Goal: Task Accomplishment & Management: Manage account settings

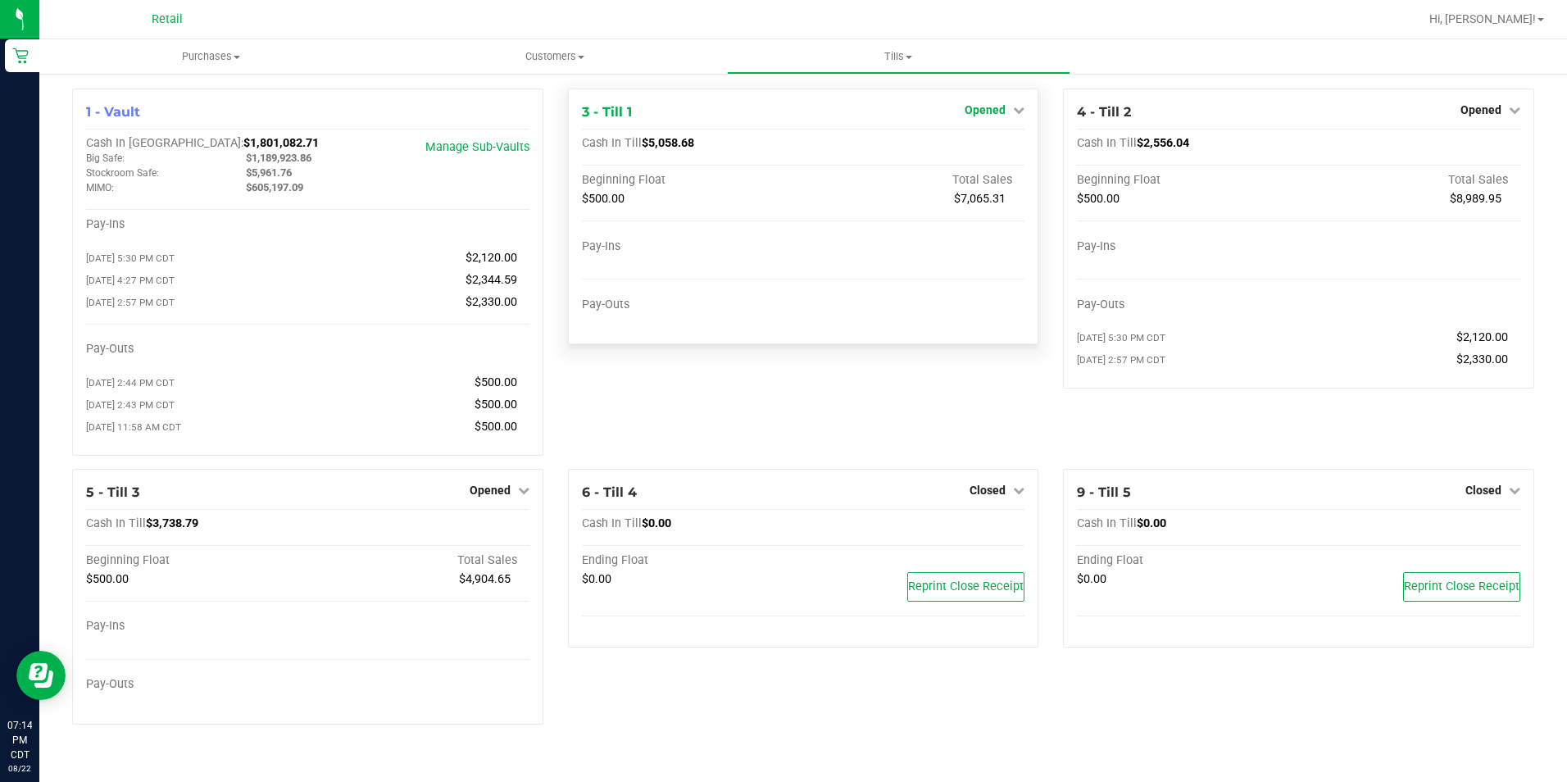
click at [994, 113] on span "Opened" at bounding box center [984, 109] width 41 height 13
click at [1009, 148] on link "Close Till" at bounding box center [987, 144] width 44 height 13
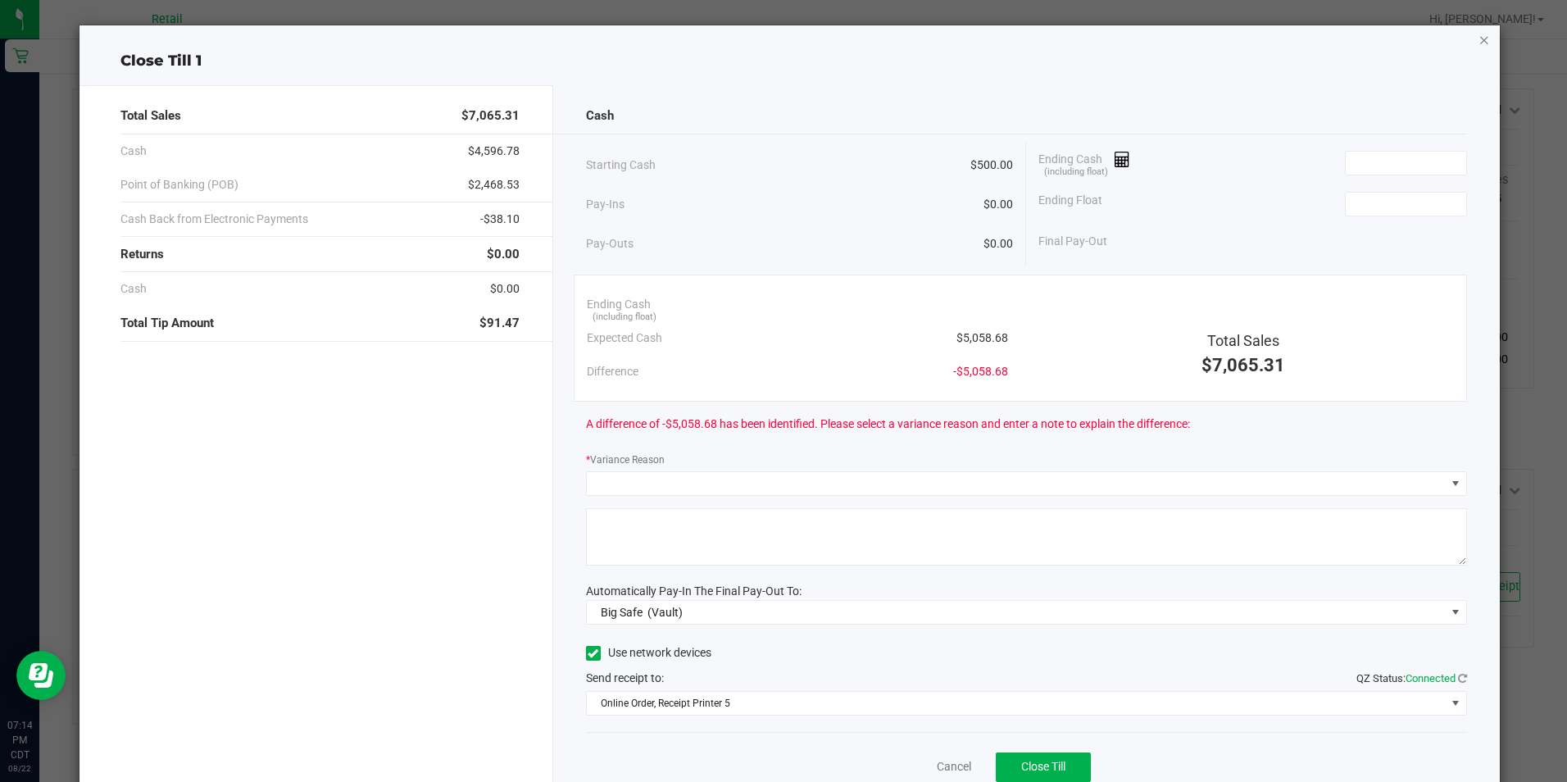
click at [1478, 39] on icon "button" at bounding box center [1483, 39] width 11 height 20
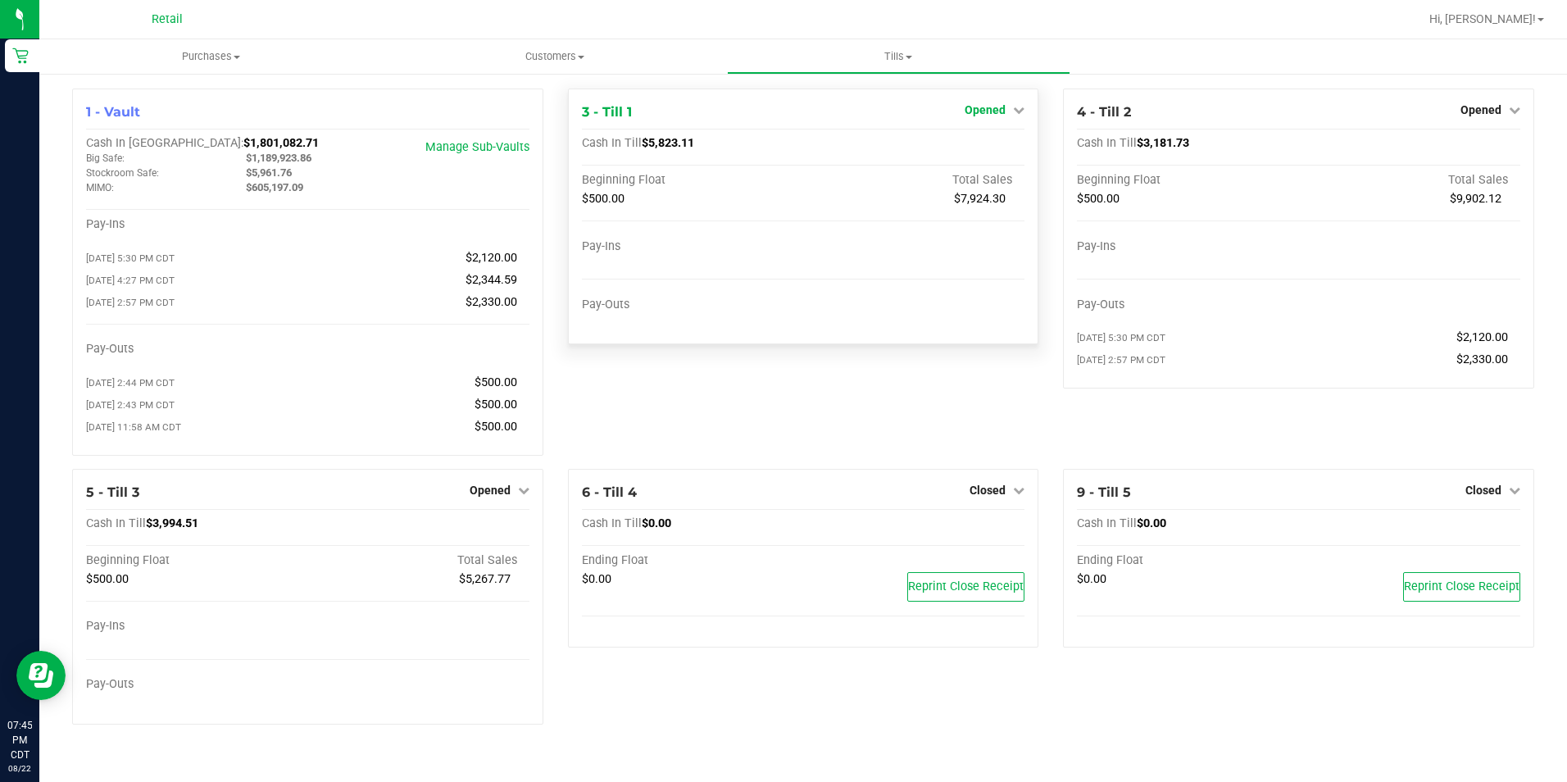
click at [974, 106] on span "Opened" at bounding box center [984, 109] width 41 height 13
click at [968, 144] on link "Close Till" at bounding box center [987, 144] width 44 height 13
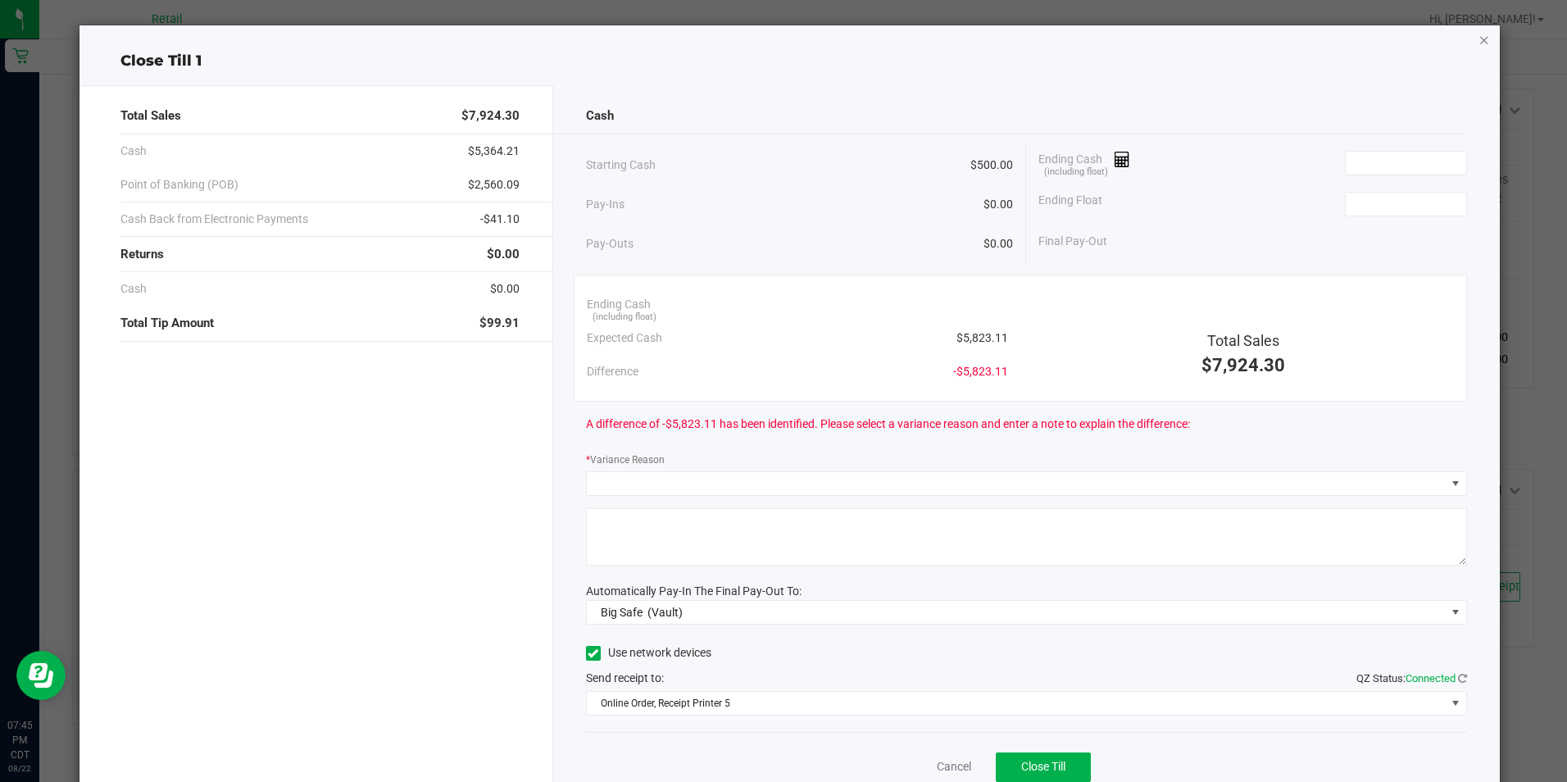
click at [1478, 39] on icon "button" at bounding box center [1483, 39] width 11 height 20
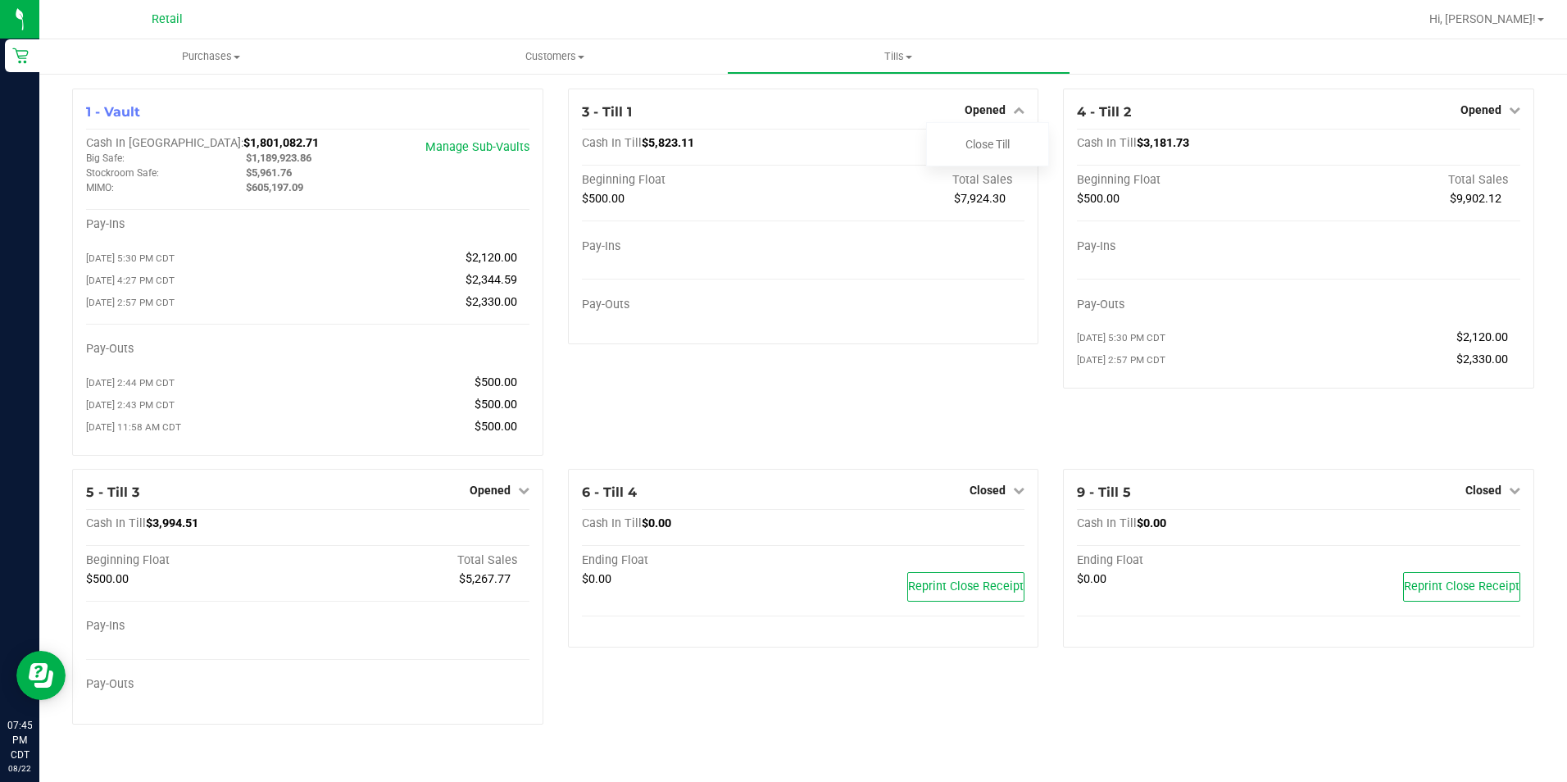
click at [1485, 104] on span "Opened" at bounding box center [1480, 109] width 41 height 13
click at [1471, 148] on link "Close Till" at bounding box center [1482, 144] width 44 height 13
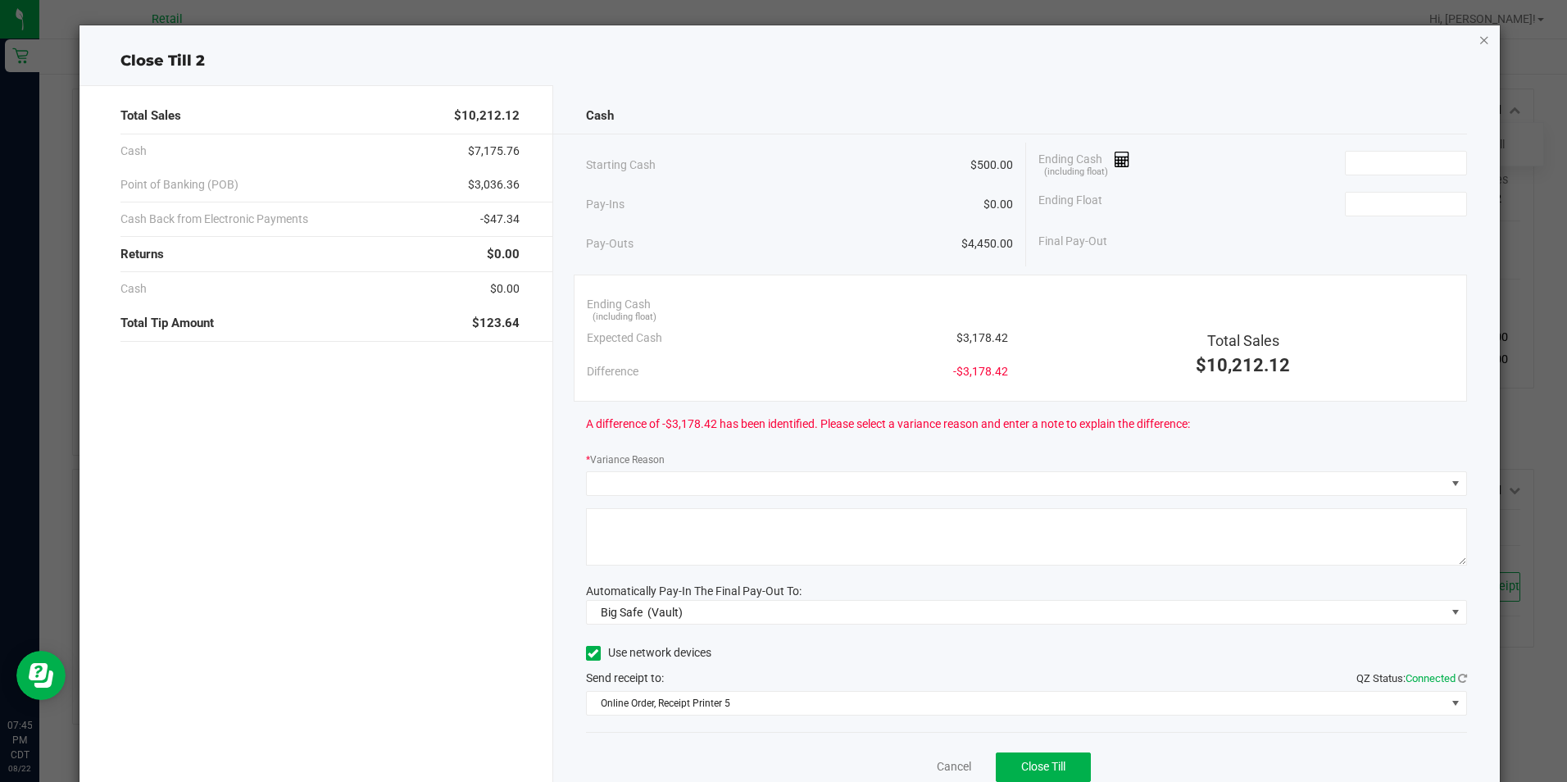
click at [1478, 39] on icon "button" at bounding box center [1483, 39] width 11 height 20
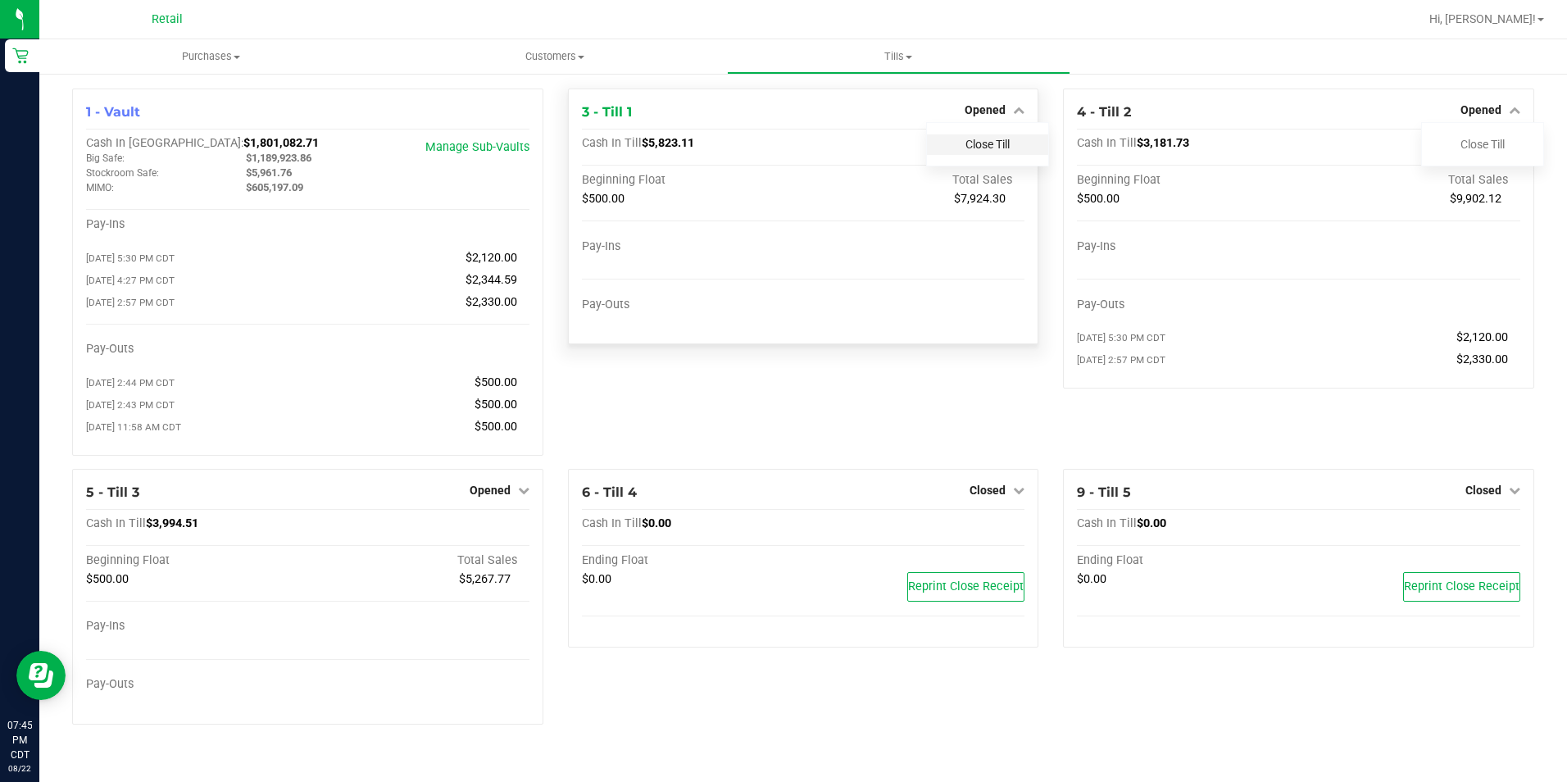
click at [991, 148] on link "Close Till" at bounding box center [987, 144] width 44 height 13
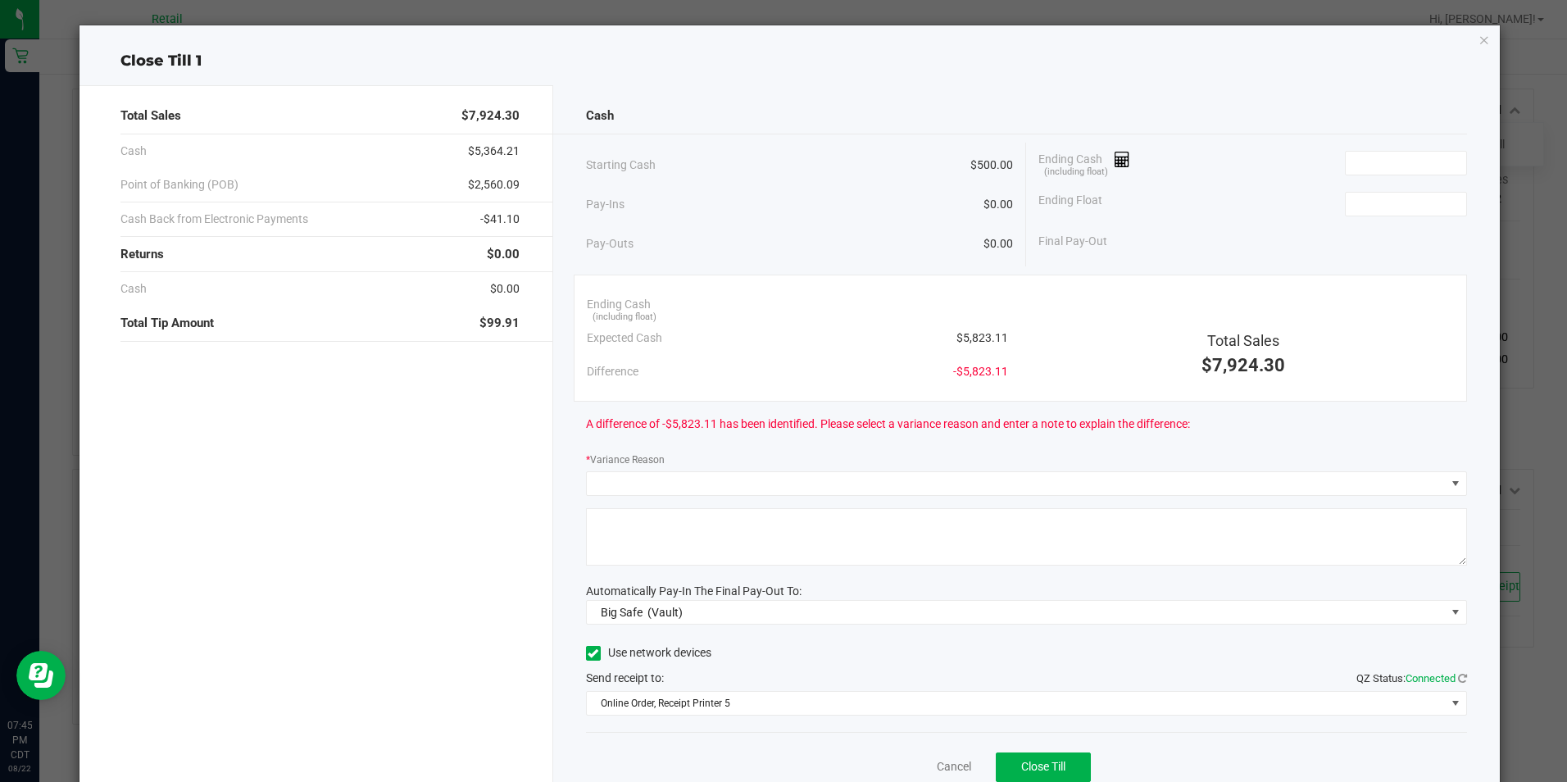
click at [1478, 43] on icon "button" at bounding box center [1483, 39] width 11 height 20
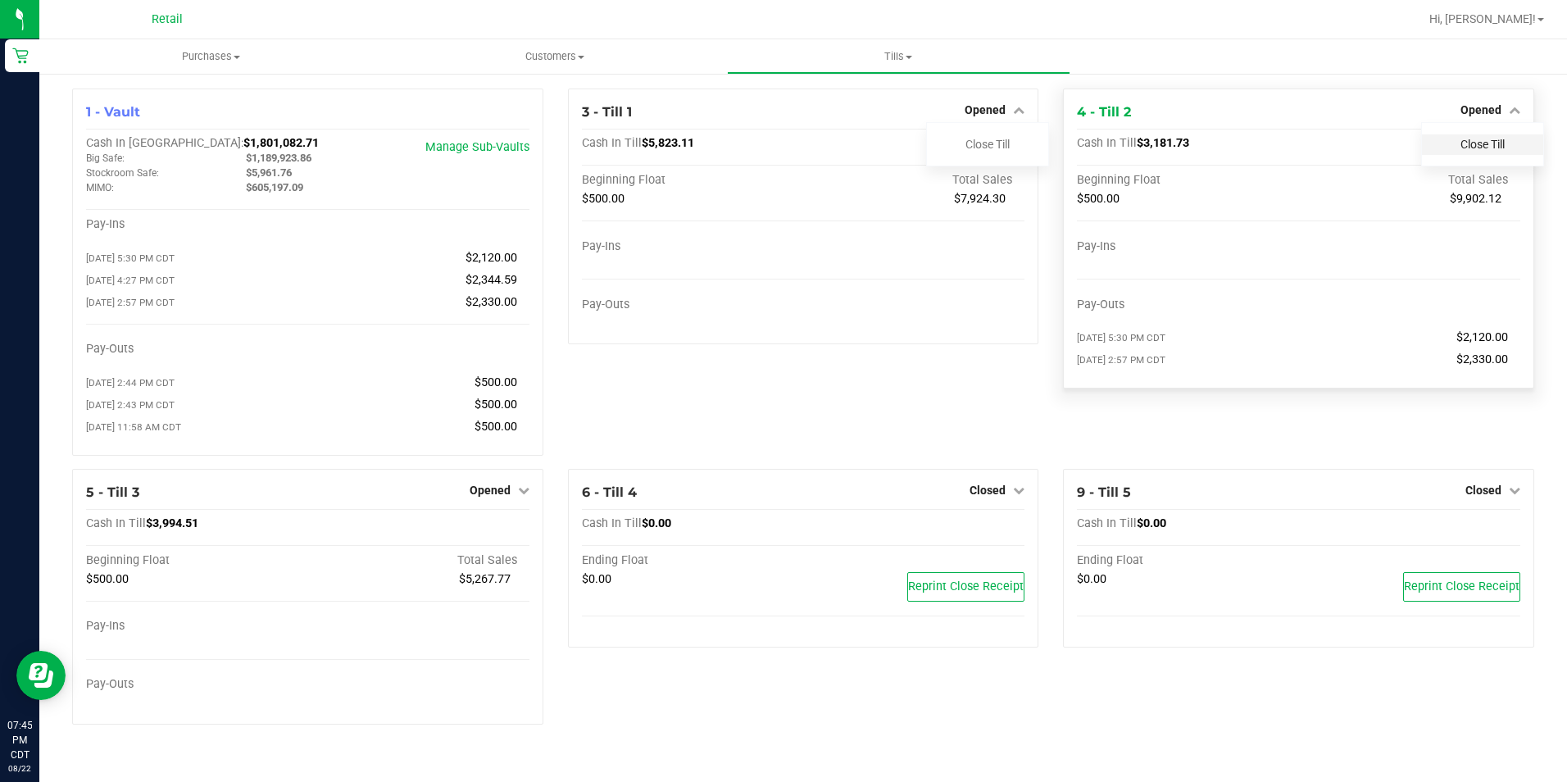
click at [1499, 145] on link "Close Till" at bounding box center [1482, 144] width 44 height 13
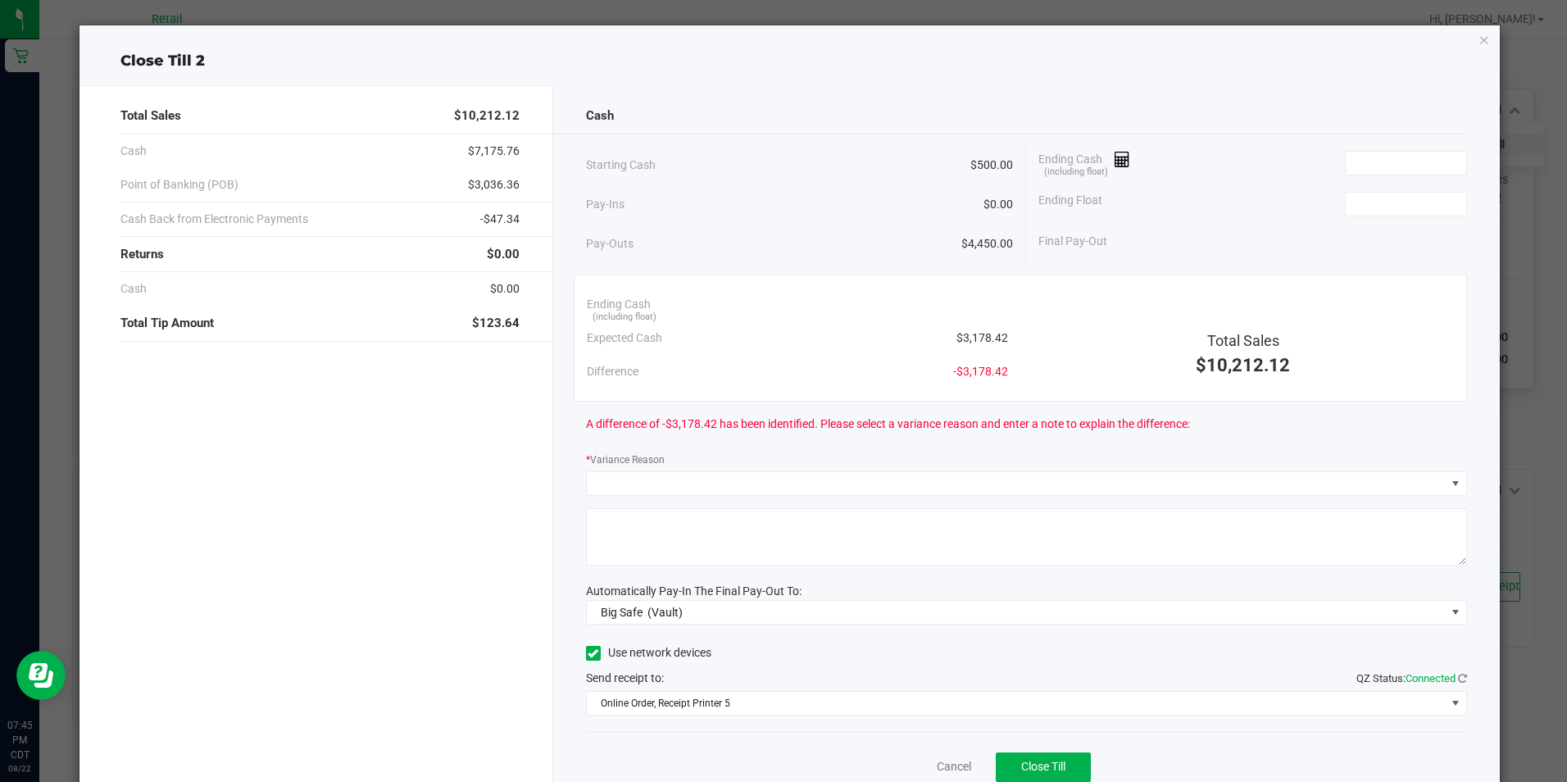
click at [1478, 39] on icon "button" at bounding box center [1483, 39] width 11 height 20
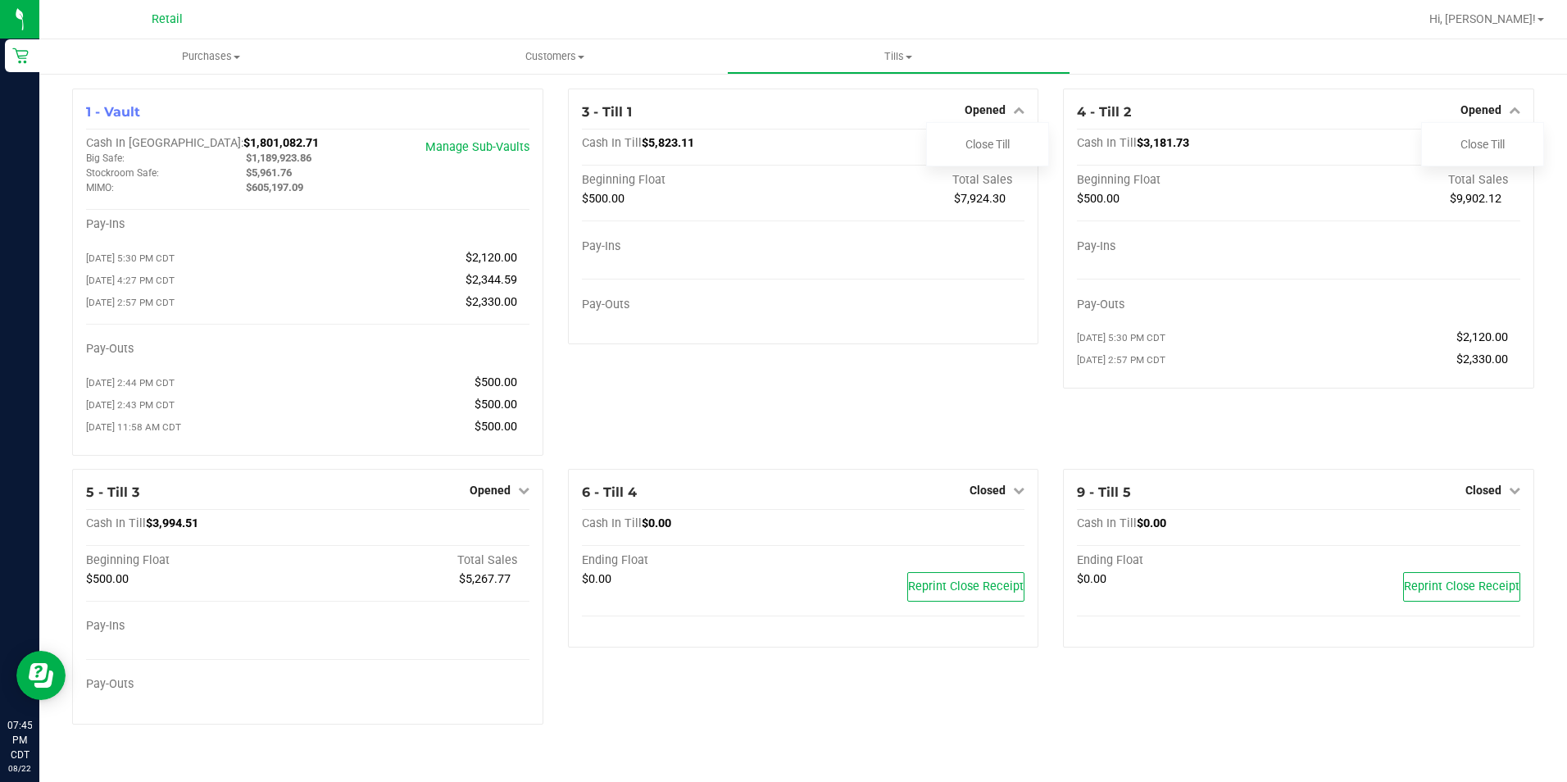
click at [493, 497] on span "Opened" at bounding box center [489, 489] width 41 height 13
click at [529, 534] on div "Close Till" at bounding box center [491, 524] width 121 height 20
click at [508, 530] on link "Close Till" at bounding box center [491, 523] width 44 height 13
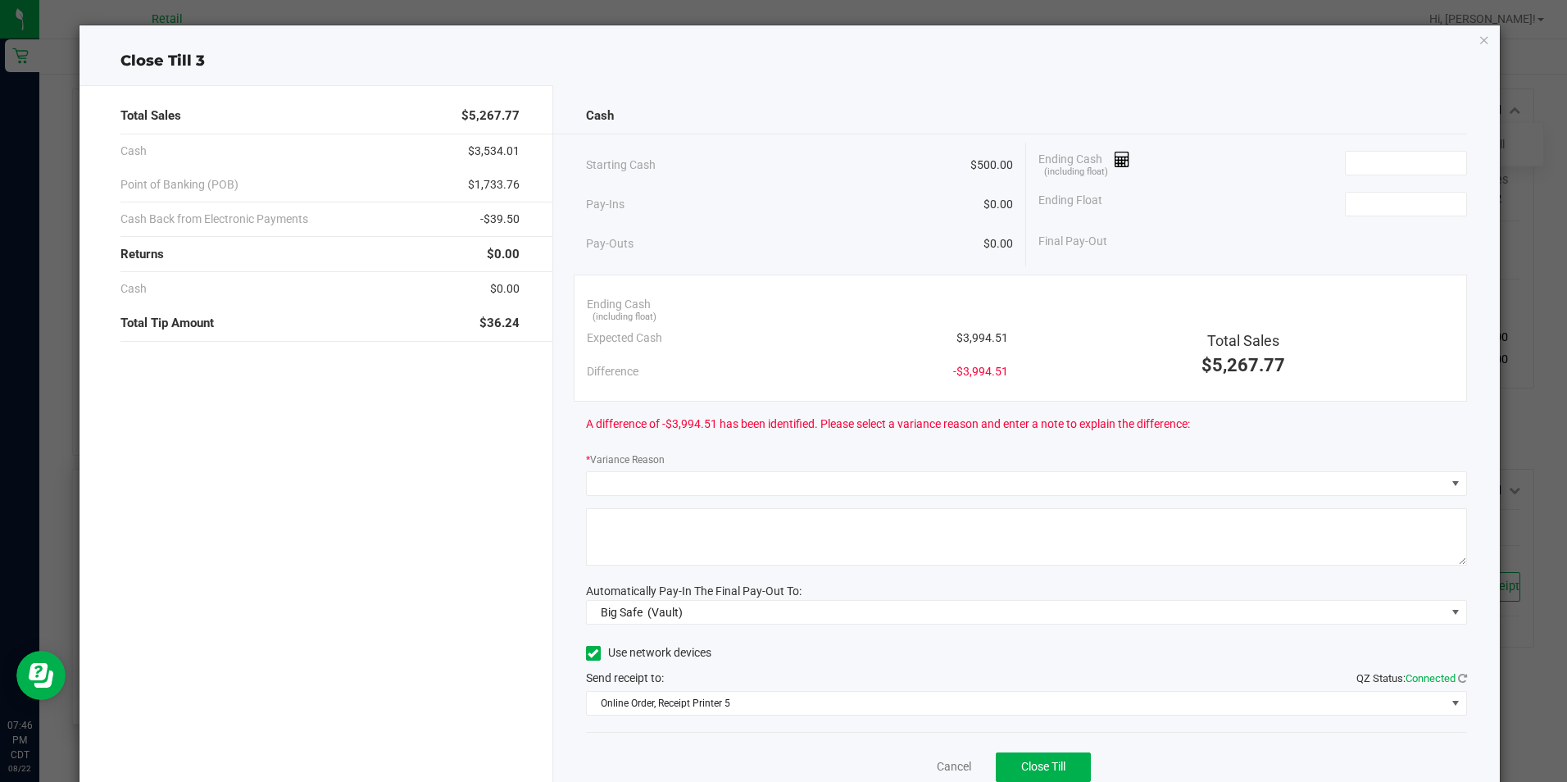
click at [1478, 38] on icon "button" at bounding box center [1483, 39] width 11 height 20
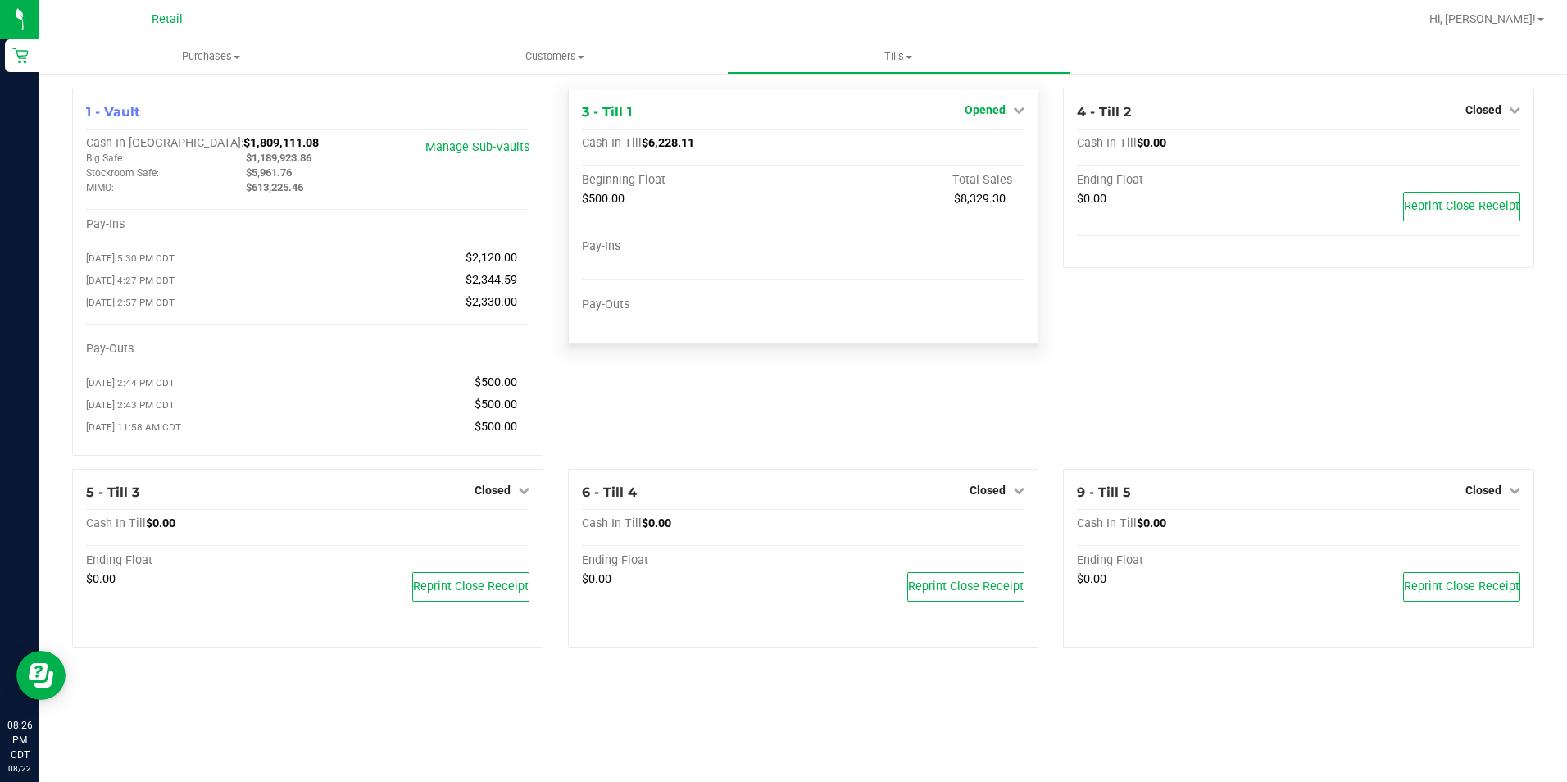
click at [995, 108] on span "Opened" at bounding box center [984, 109] width 41 height 13
click at [988, 142] on link "Close Till" at bounding box center [987, 144] width 44 height 13
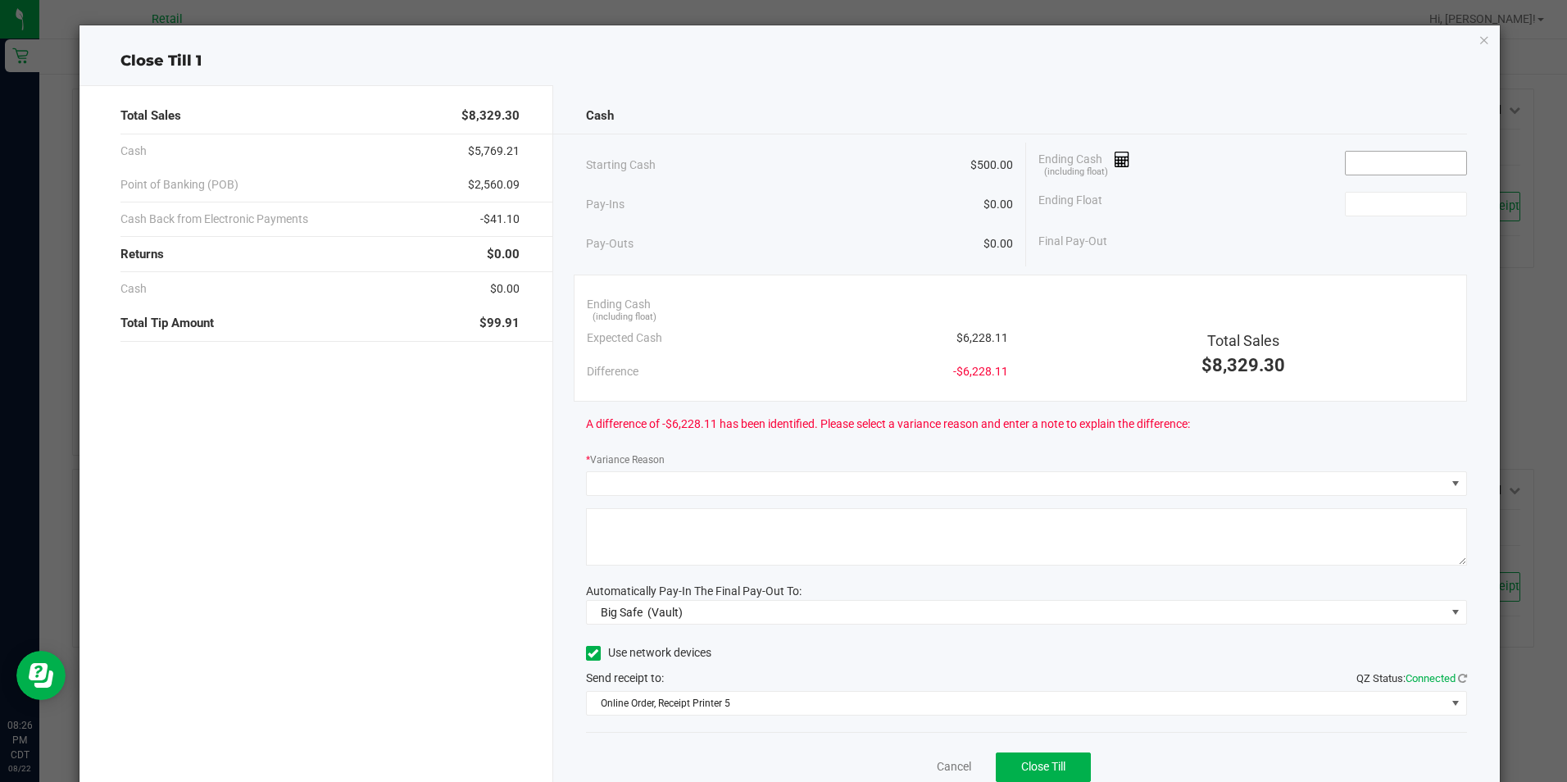
click at [1361, 161] on input at bounding box center [1405, 163] width 120 height 23
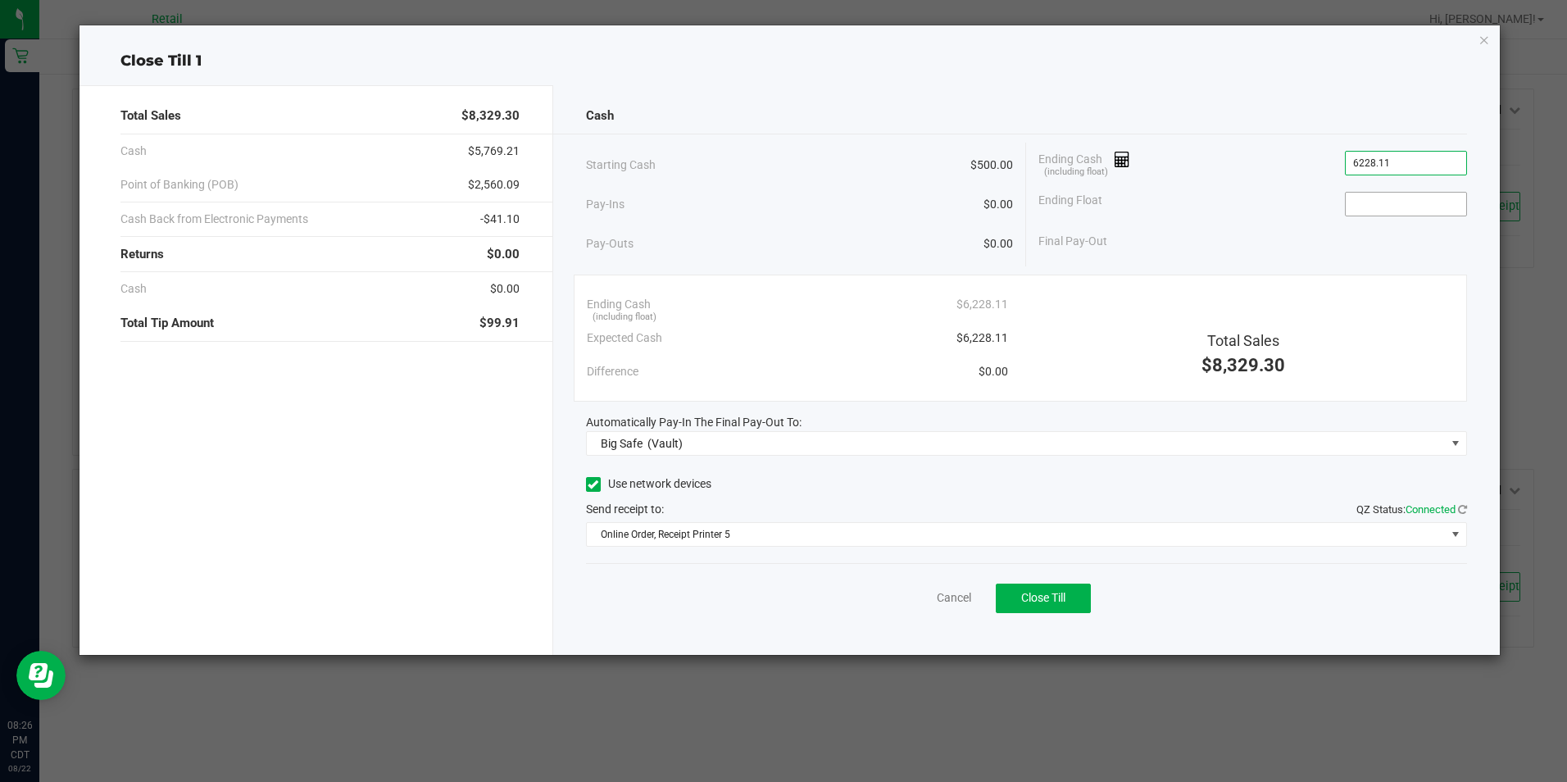
click at [1409, 197] on input at bounding box center [1405, 204] width 120 height 23
type input "$6,228.11"
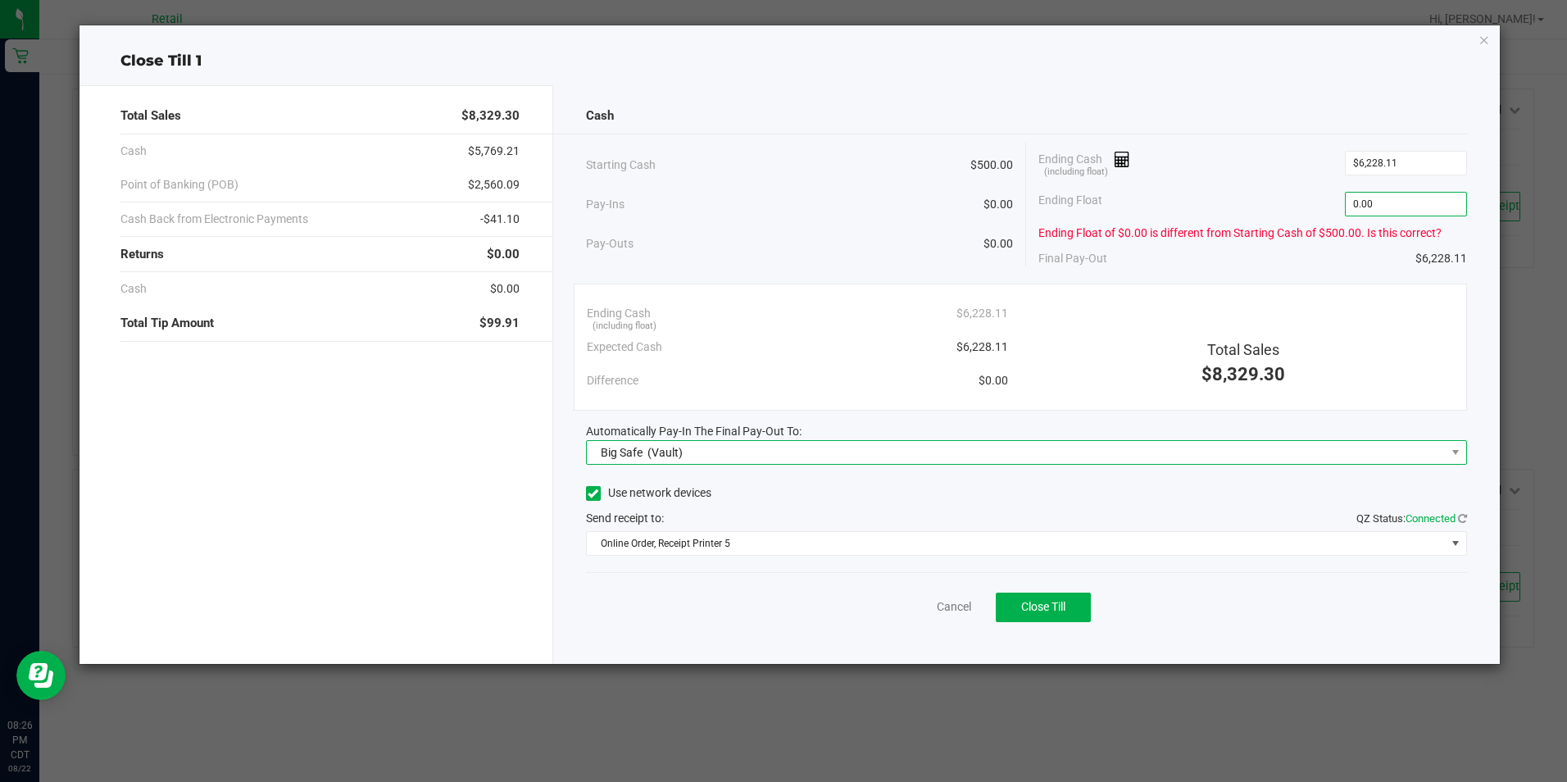
click at [838, 460] on span "Big Safe (Vault)" at bounding box center [1016, 452] width 859 height 23
type input "$0.00"
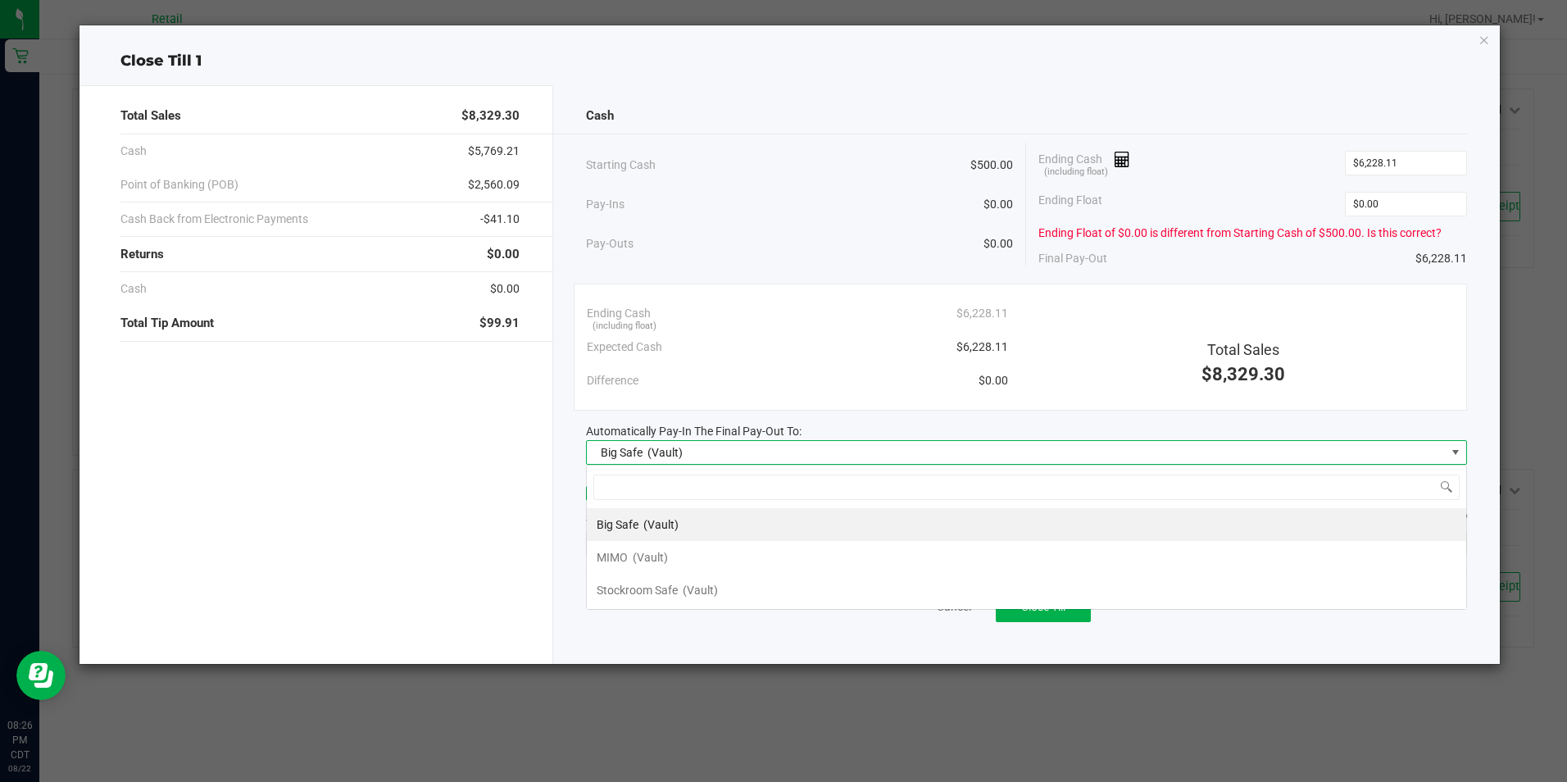
scroll to position [25, 881]
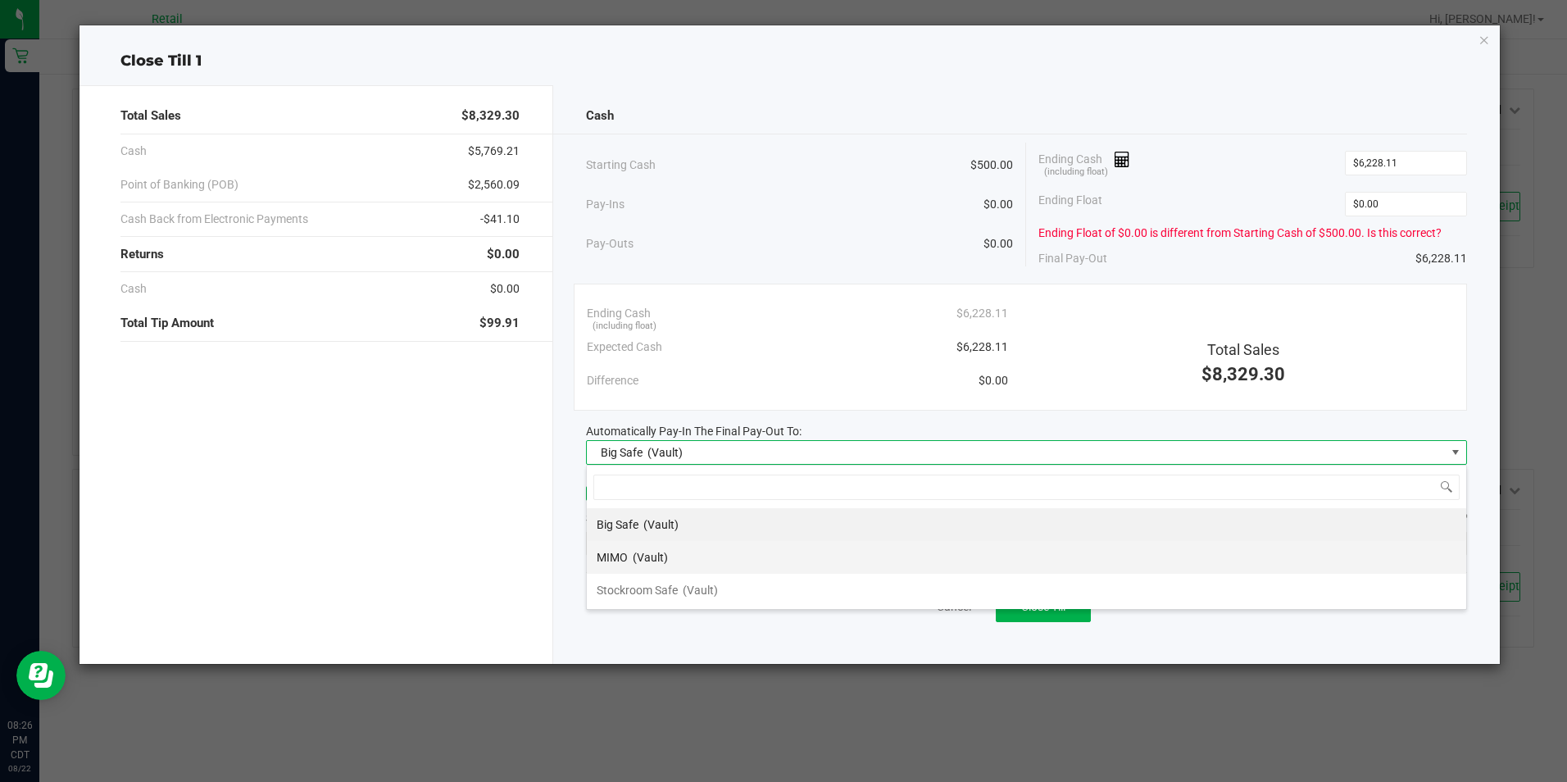
click at [664, 560] on span "(Vault)" at bounding box center [650, 557] width 35 height 13
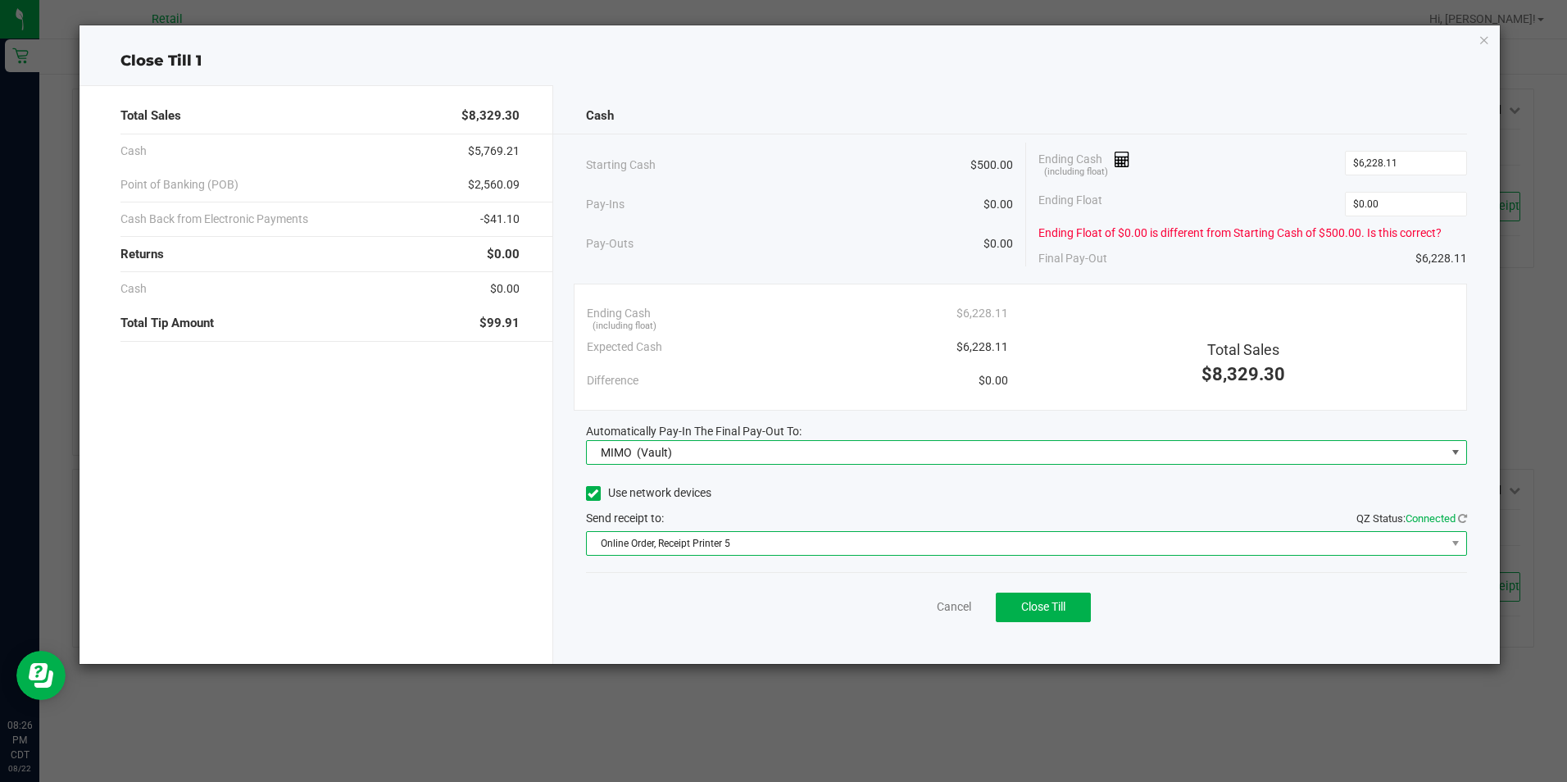
click at [818, 550] on span "Online Order, Receipt Printer 5" at bounding box center [1016, 543] width 859 height 23
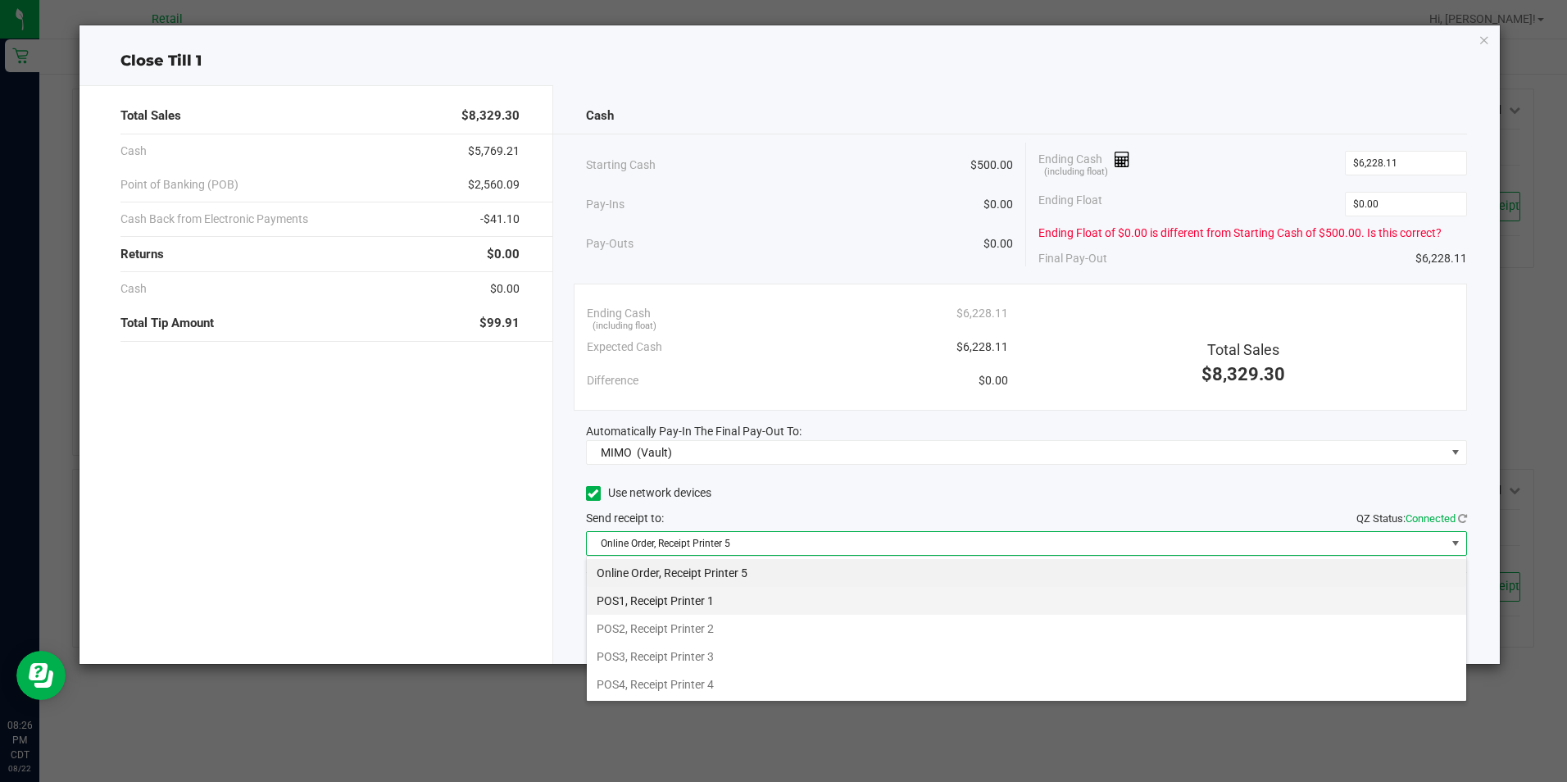
click at [700, 601] on li "POS1, Receipt Printer 1" at bounding box center [1026, 601] width 879 height 28
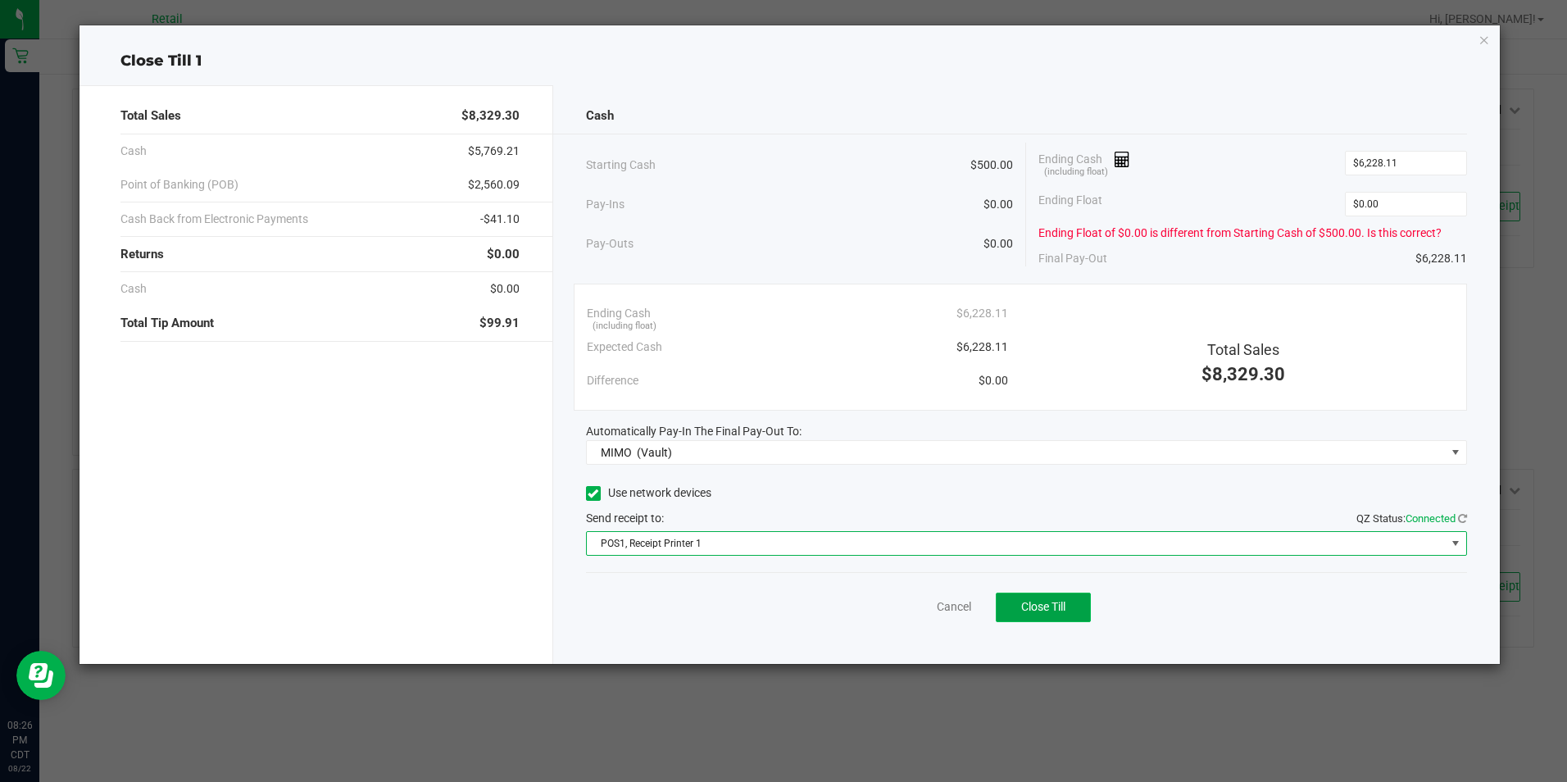
click at [1071, 597] on button "Close Till" at bounding box center [1042, 606] width 95 height 29
click at [900, 610] on link "Dismiss" at bounding box center [917, 606] width 39 height 17
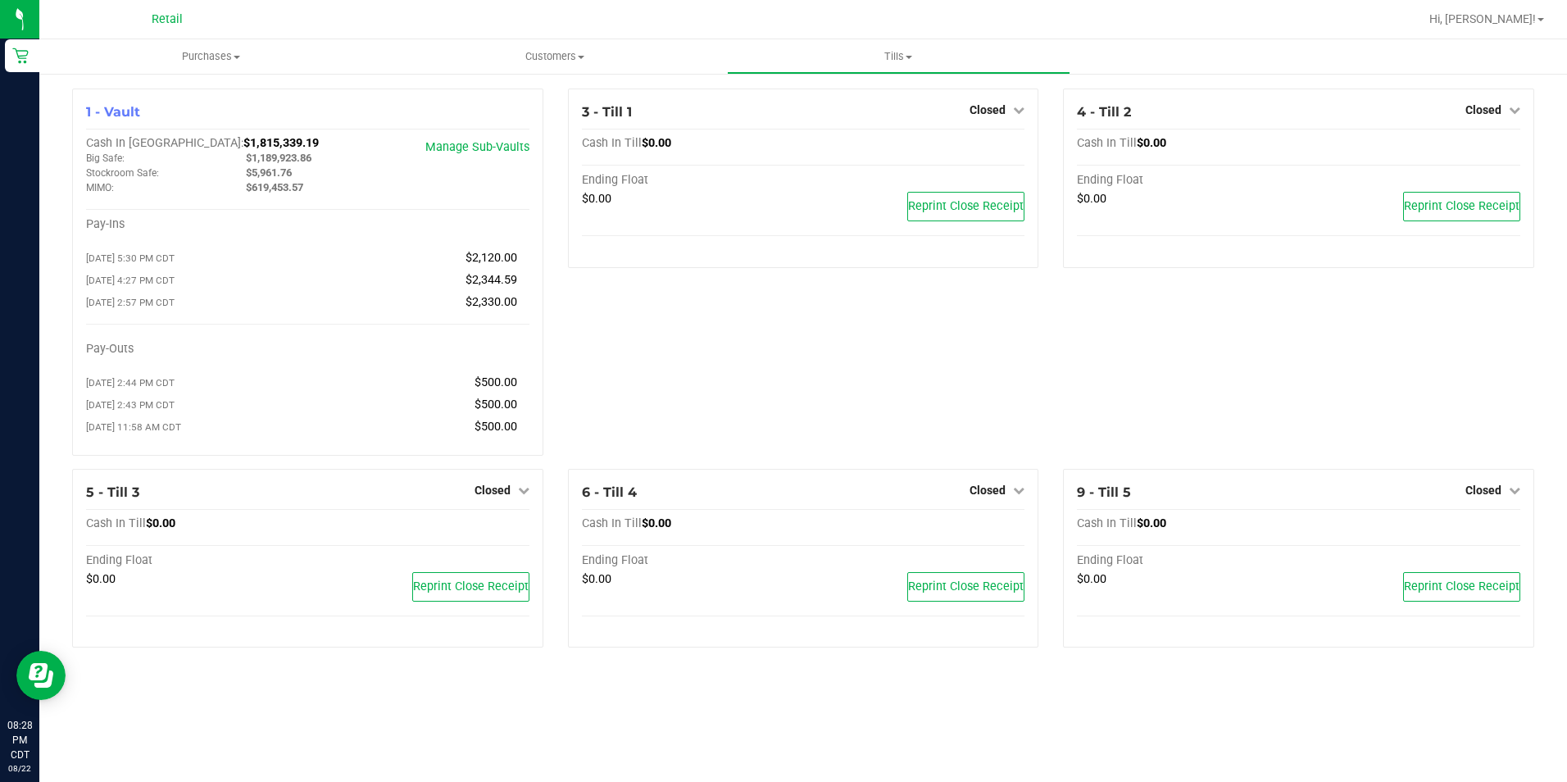
click at [1540, 20] on span at bounding box center [1540, 19] width 7 height 3
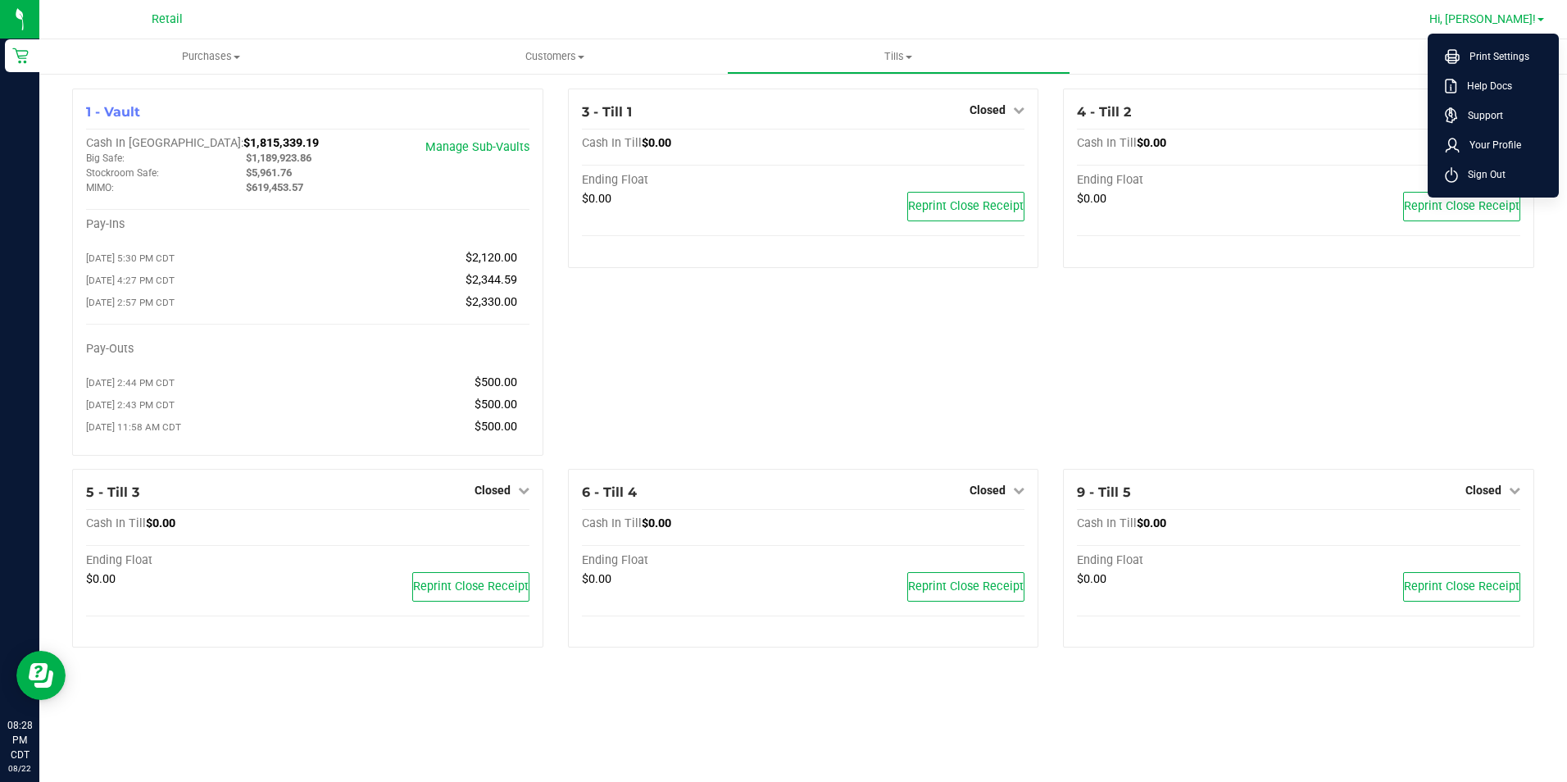
click at [1512, 181] on li "Sign Out" at bounding box center [1492, 174] width 123 height 29
